Goal: Complete application form: Complete application form

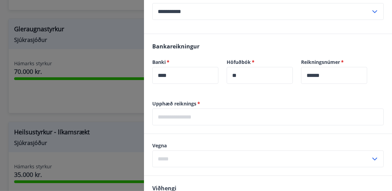
scroll to position [165, 0]
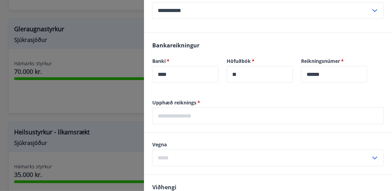
click at [267, 116] on input "text" at bounding box center [267, 116] width 231 height 17
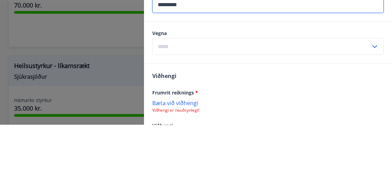
scroll to position [361, 0]
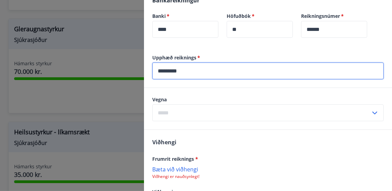
type input "*********"
click at [380, 112] on div "​" at bounding box center [267, 113] width 231 height 17
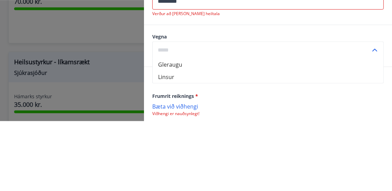
click at [178, 135] on li "Gleraugu" at bounding box center [268, 134] width 231 height 12
type input "********"
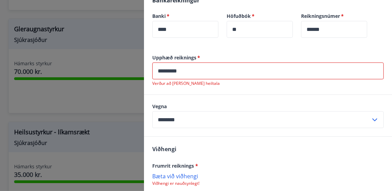
click at [209, 73] on input "*********" at bounding box center [267, 71] width 231 height 17
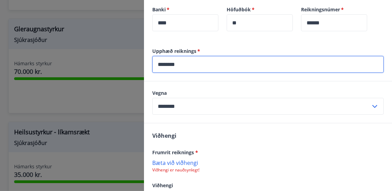
scroll to position [238, 0]
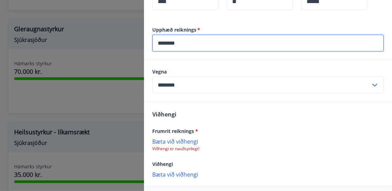
type input "********"
click at [189, 175] on p "Bæta við viðhengi" at bounding box center [267, 174] width 231 height 7
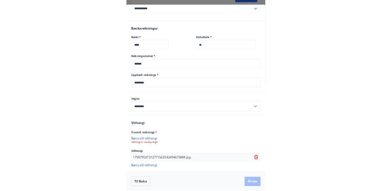
scroll to position [139, 0]
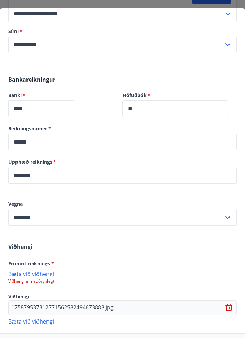
click at [74, 191] on p "175879537312771562582494673888.jpg" at bounding box center [62, 308] width 102 height 8
click at [39, 191] on div "175879537312771562582494673888.jpg" at bounding box center [122, 308] width 229 height 14
click at [34, 191] on p "175879537312771562582494673888.jpg" at bounding box center [62, 308] width 102 height 8
click at [41, 191] on p "175879537312771562582494673888.jpg" at bounding box center [62, 308] width 102 height 8
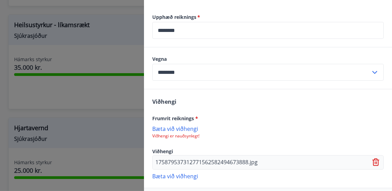
scroll to position [252, 0]
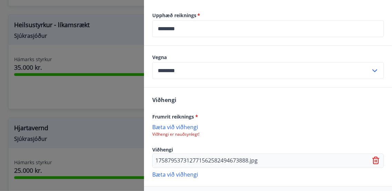
click at [211, 160] on p "175879537312771562582494673888.jpg" at bounding box center [206, 161] width 102 height 8
click at [212, 160] on p "175879537312771562582494673888.jpg" at bounding box center [206, 161] width 102 height 8
click at [213, 162] on p "175879537312771562582494673888.jpg" at bounding box center [206, 161] width 102 height 8
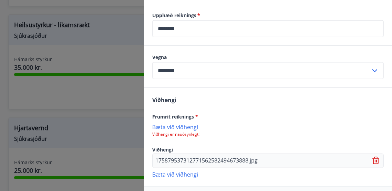
click at [376, 161] on icon at bounding box center [376, 161] width 1 height 3
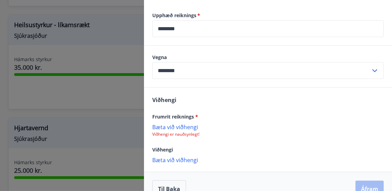
scroll to position [238, 0]
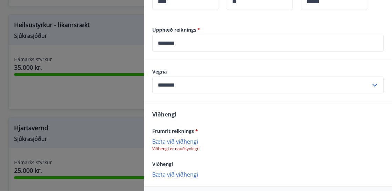
click at [184, 175] on p "Bæta við viðhengi" at bounding box center [267, 174] width 231 height 7
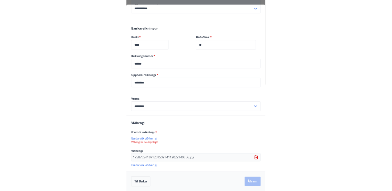
scroll to position [139, 0]
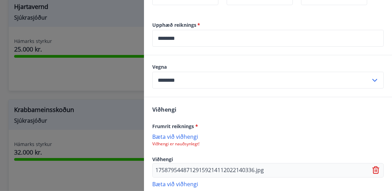
scroll to position [252, 0]
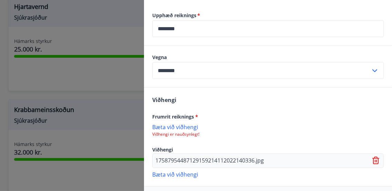
click at [191, 128] on p "Bæta við viðhengi" at bounding box center [267, 127] width 231 height 7
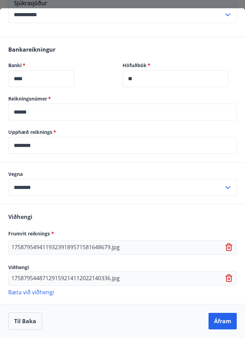
scroll to position [139, 0]
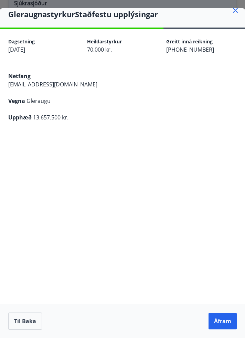
scroll to position [8, 0]
click at [28, 191] on button "Til baka" at bounding box center [25, 321] width 34 height 17
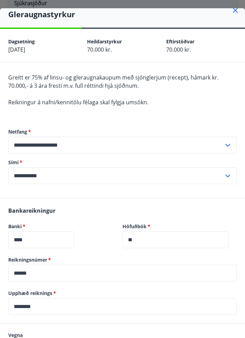
click at [63, 191] on input "********" at bounding box center [122, 306] width 229 height 17
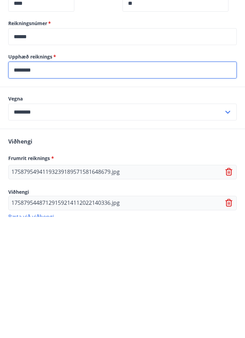
scroll to position [139, 0]
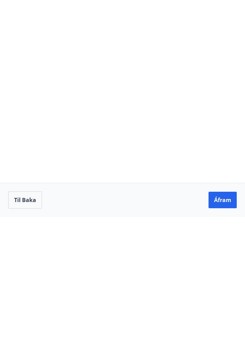
scroll to position [8, 0]
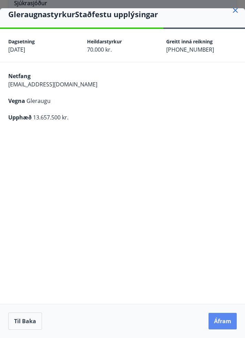
click at [219, 191] on button "Áfram" at bounding box center [223, 321] width 28 height 17
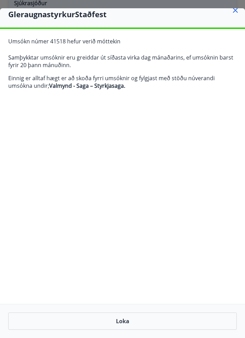
click at [109, 85] on strong "Valmynd - Saga – Styrkjasaga." at bounding box center [87, 86] width 76 height 8
click at [111, 85] on strong "Valmynd - Saga – Styrkjasaga." at bounding box center [87, 86] width 76 height 8
click at [112, 85] on strong "Valmynd - Saga – Styrkjasaga." at bounding box center [87, 86] width 76 height 8
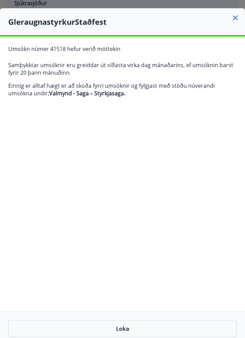
click at [236, 15] on icon at bounding box center [235, 18] width 8 height 8
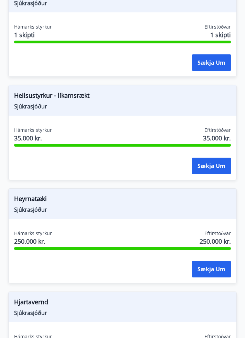
scroll to position [501, 0]
